Goal: Use online tool/utility

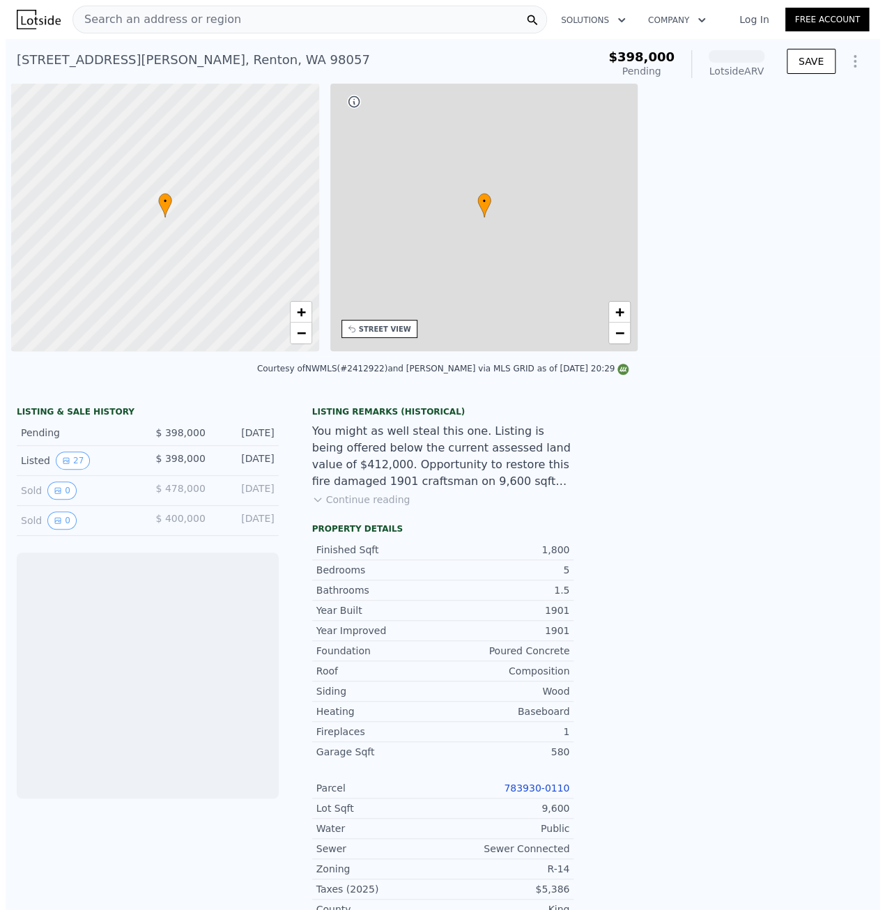
scroll to position [0, 6]
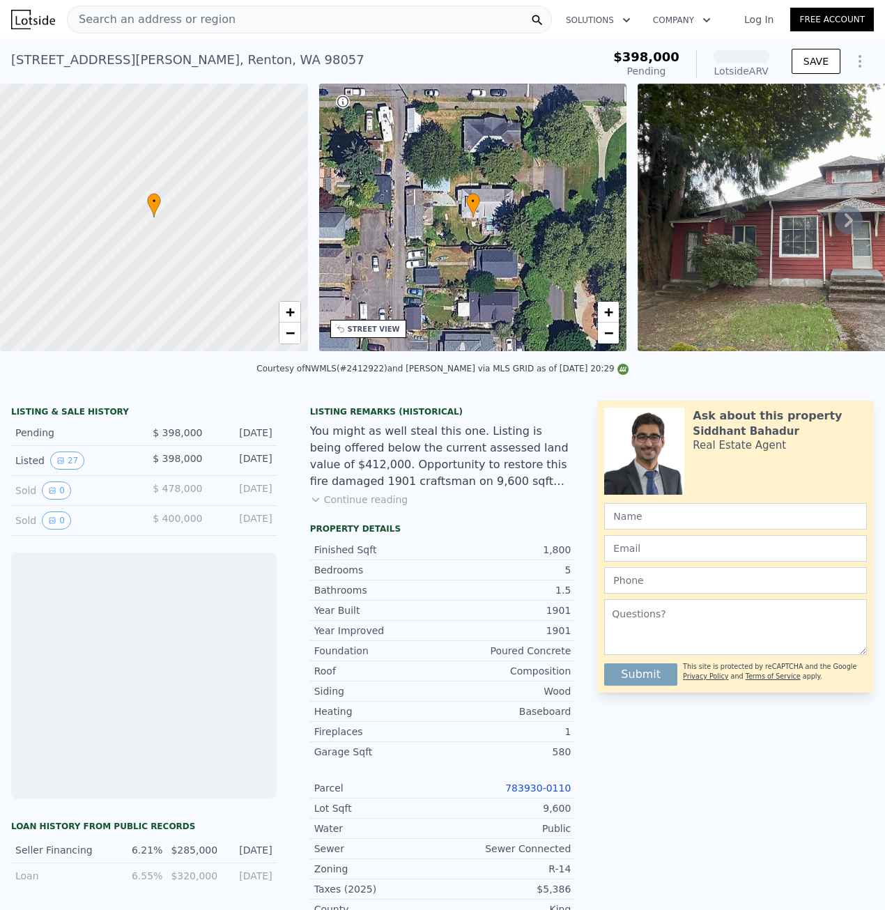
click at [852, 62] on icon "Show Options" at bounding box center [860, 61] width 17 height 17
click at [785, 95] on div "Edit Structure" at bounding box center [796, 98] width 156 height 28
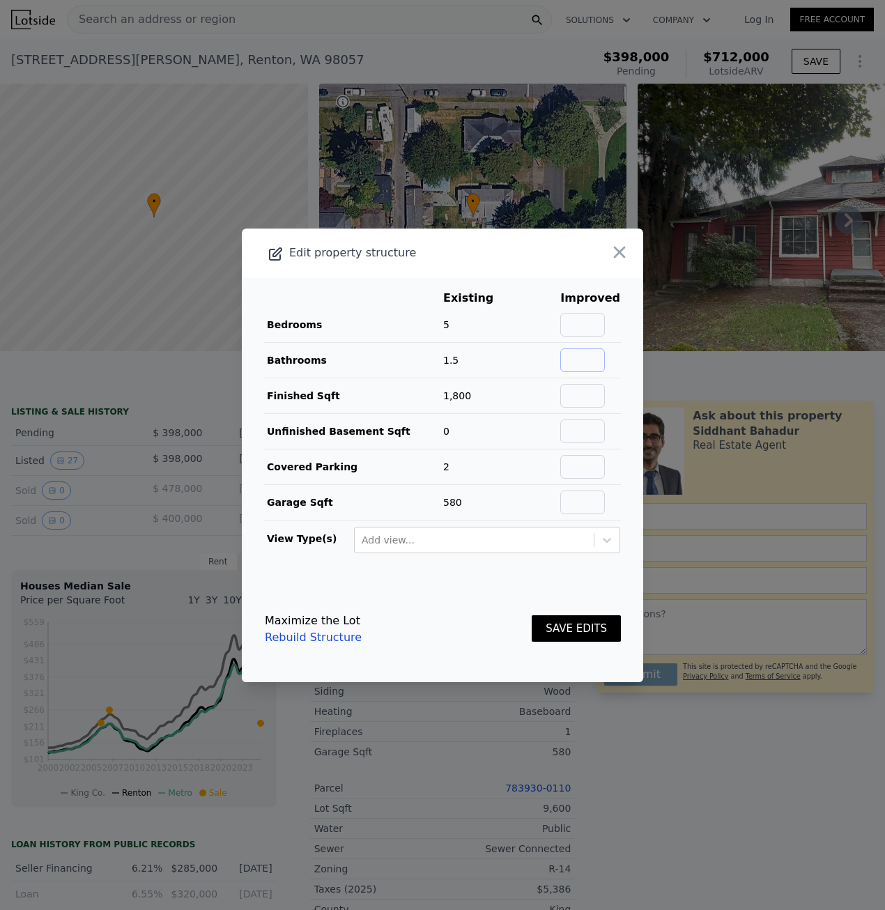
click at [590, 365] on input "text" at bounding box center [582, 360] width 45 height 24
type input "3"
click at [477, 628] on div "Maximize the Lot Rebuild Structure SAVE EDITS" at bounding box center [443, 629] width 356 height 61
click at [580, 628] on button "SAVE EDITS" at bounding box center [576, 628] width 89 height 27
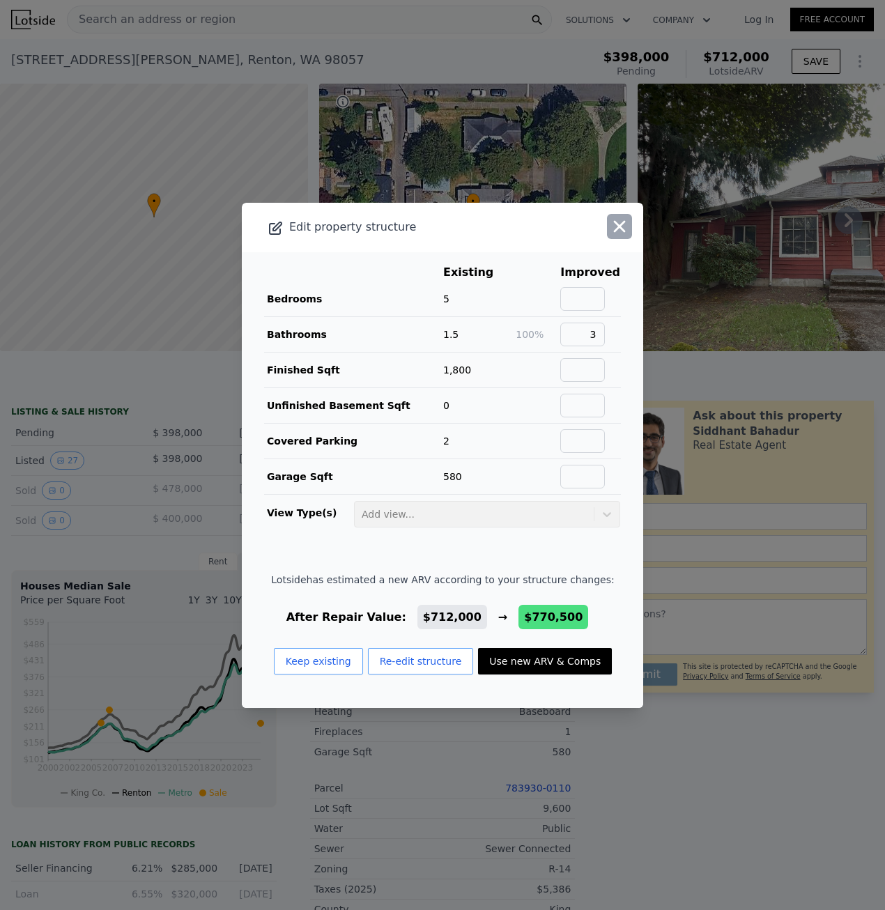
click at [612, 221] on icon "button" at bounding box center [620, 227] width 20 height 20
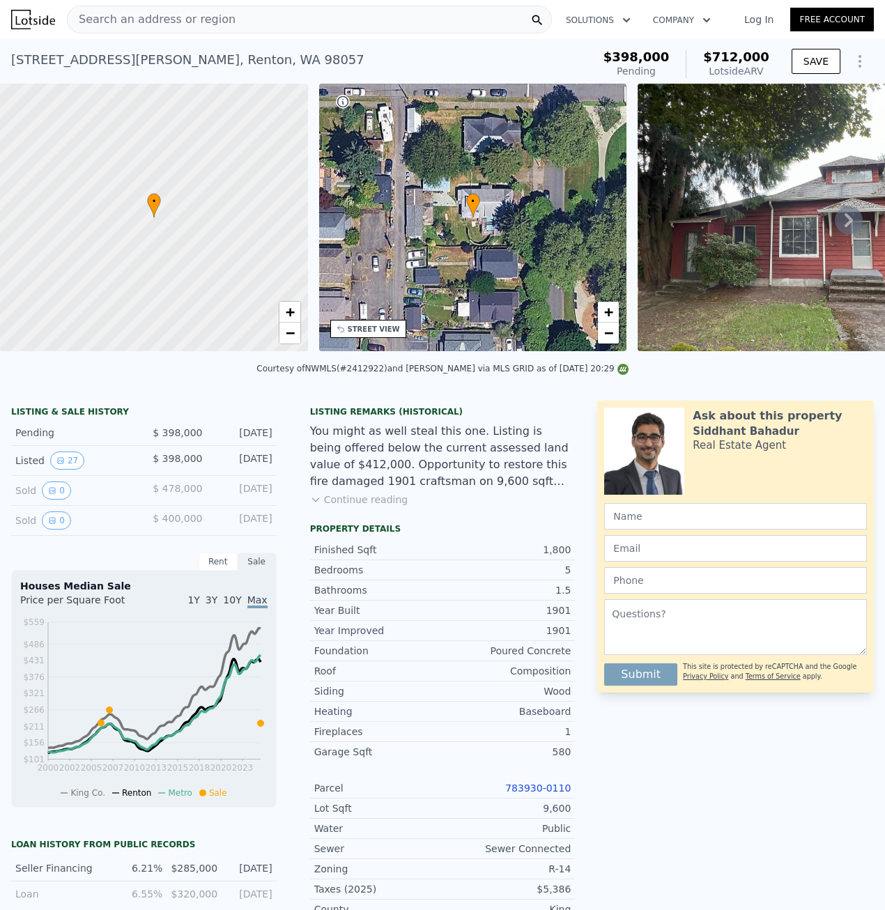
click at [409, 514] on div "Listing Remarks (Historical) You might as well steal this one. Listing is being…" at bounding box center [443, 462] width 288 height 112
click at [465, 463] on div "You might as well steal this one. Listing is being offered below the current as…" at bounding box center [443, 456] width 266 height 67
